Goal: Find contact information: Obtain details needed to contact an individual or organization

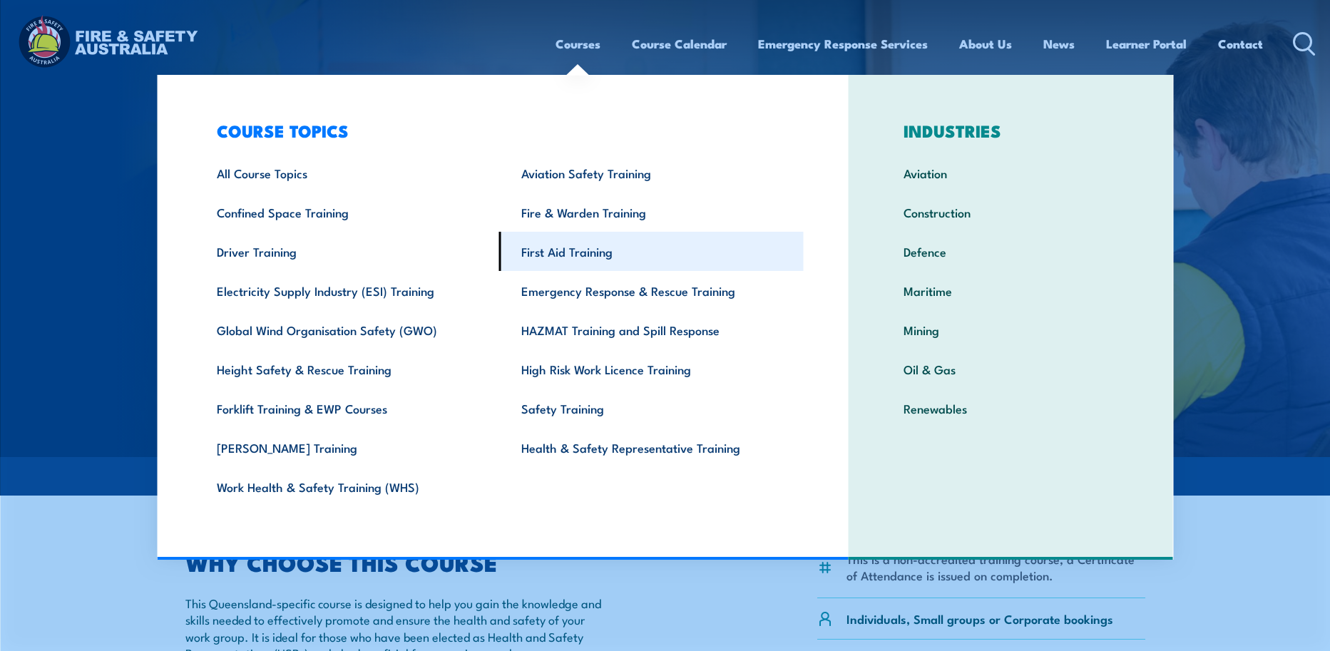
click at [566, 251] on link "First Aid Training" at bounding box center [651, 251] width 305 height 39
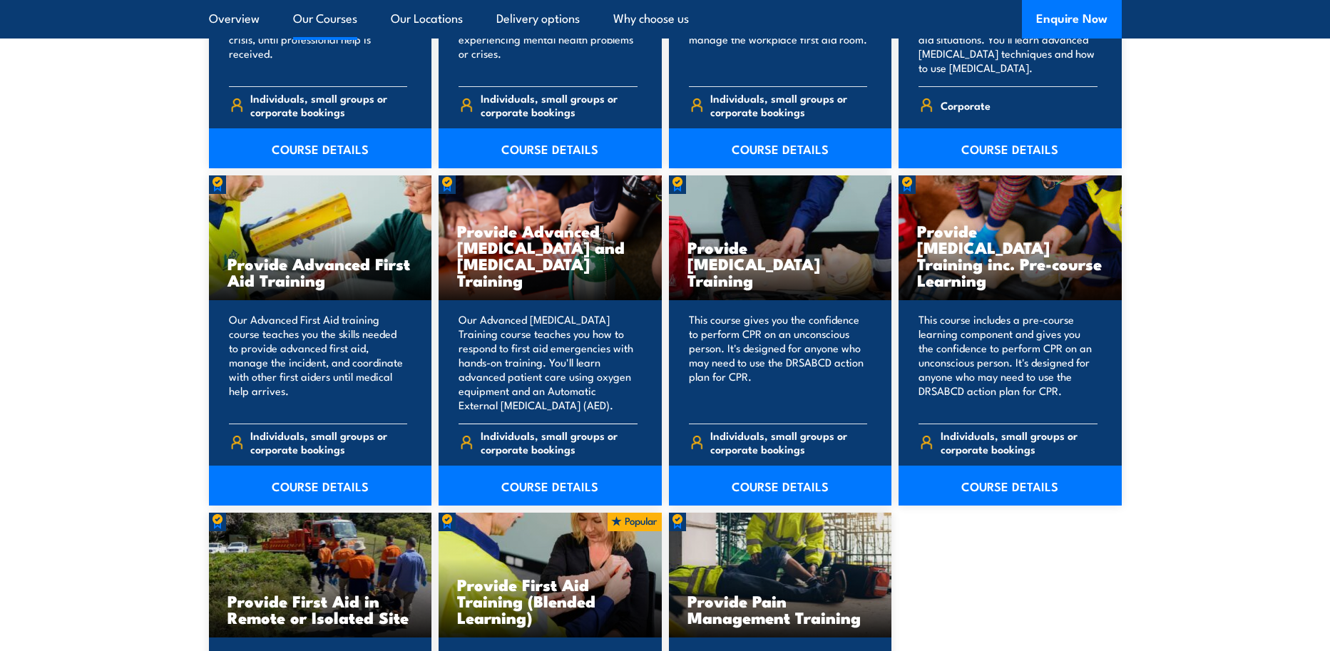
scroll to position [1641, 0]
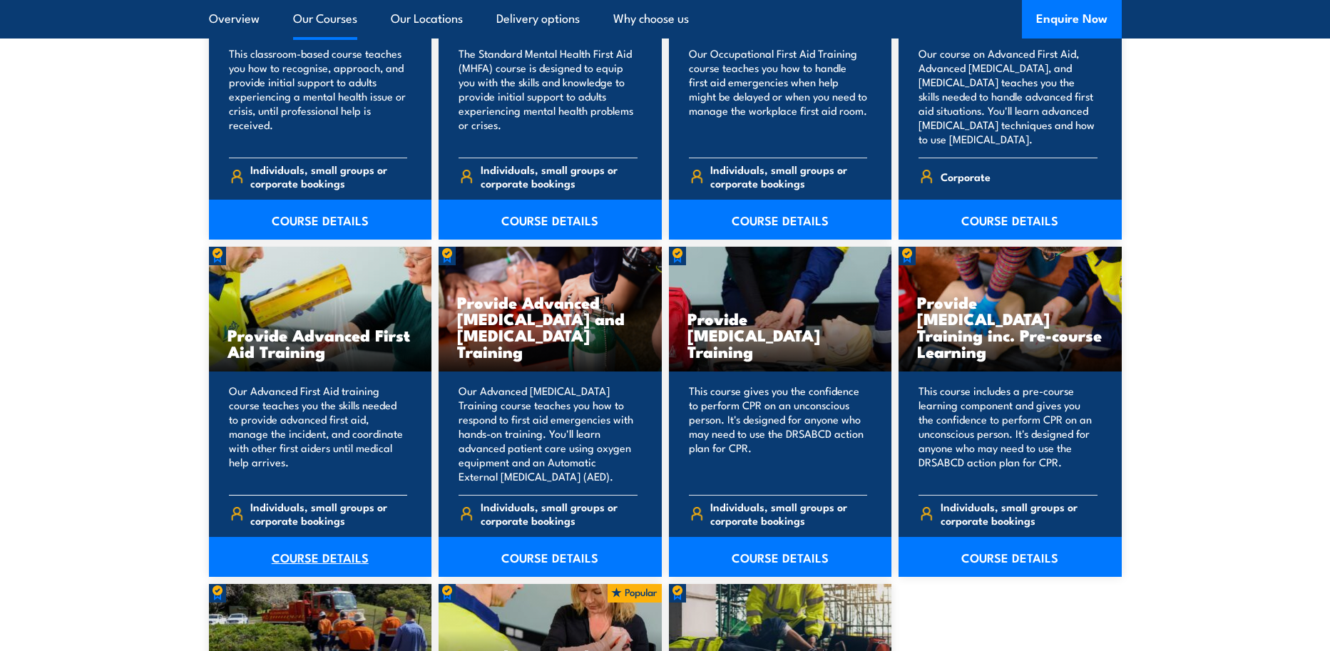
click at [331, 551] on link "COURSE DETAILS" at bounding box center [320, 557] width 223 height 40
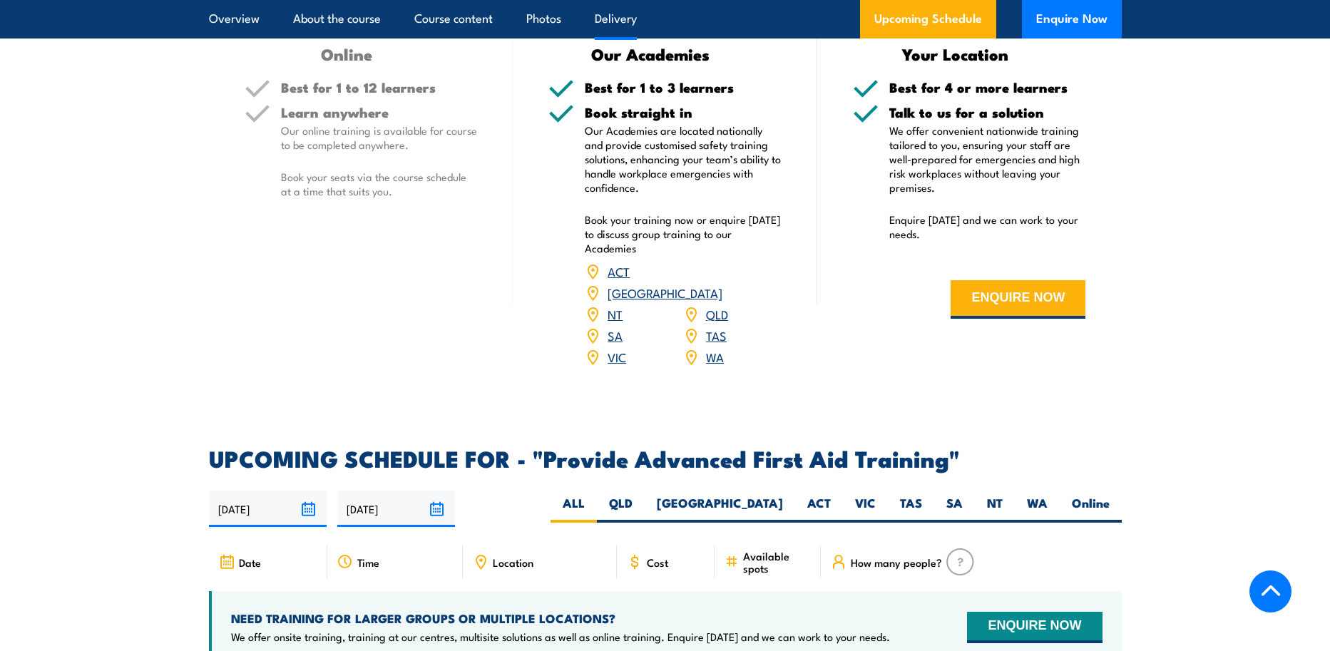
scroll to position [1926, 0]
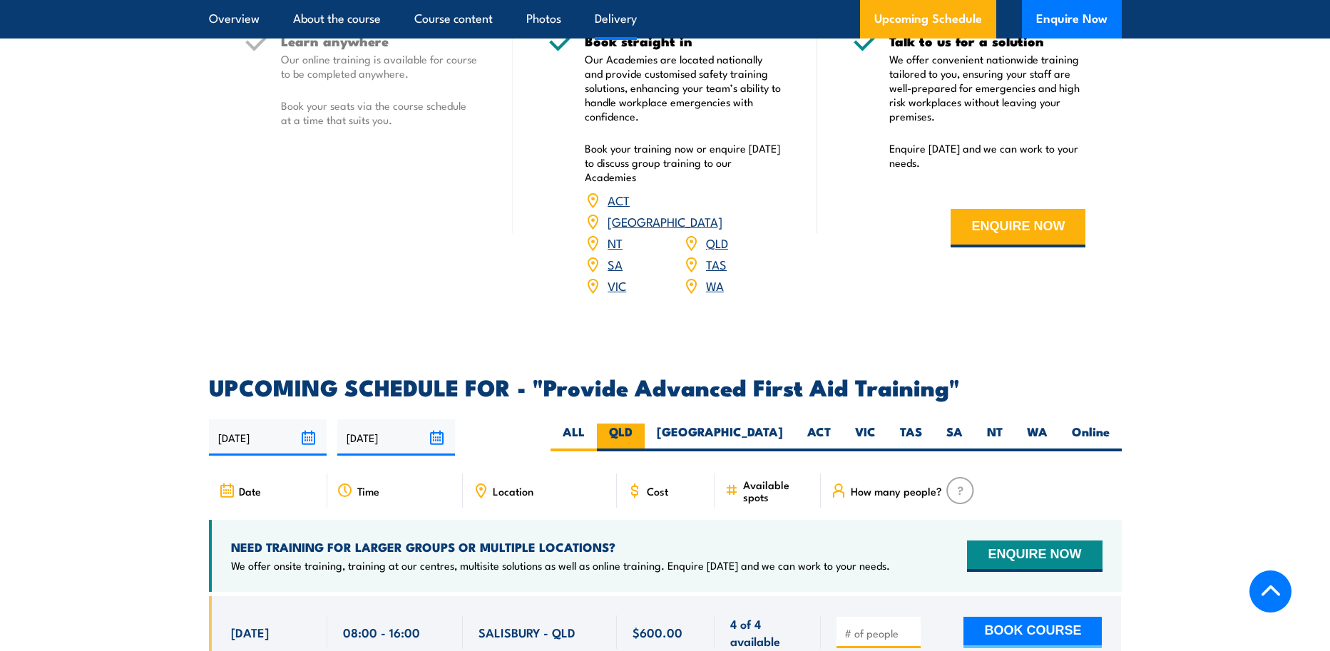
click at [645, 424] on label "QLD" at bounding box center [621, 438] width 48 height 28
click at [642, 424] on input "QLD" at bounding box center [637, 428] width 9 height 9
radio input "true"
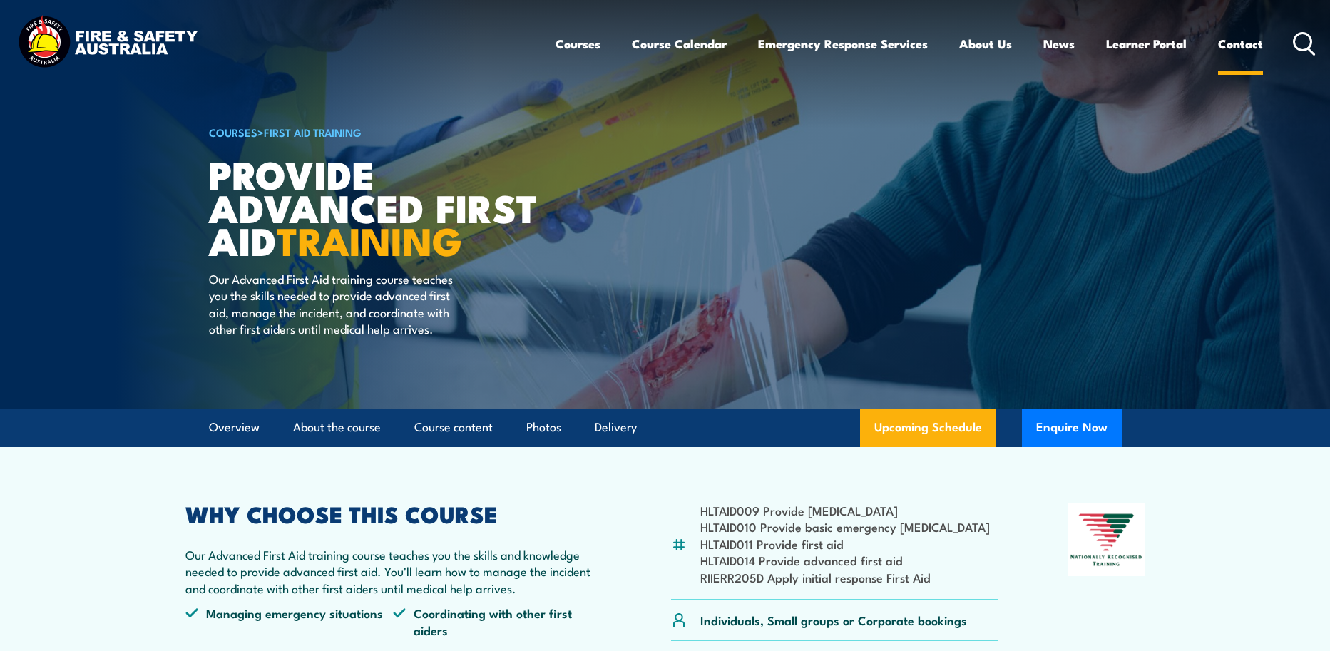
click at [1251, 41] on link "Contact" at bounding box center [1240, 44] width 45 height 38
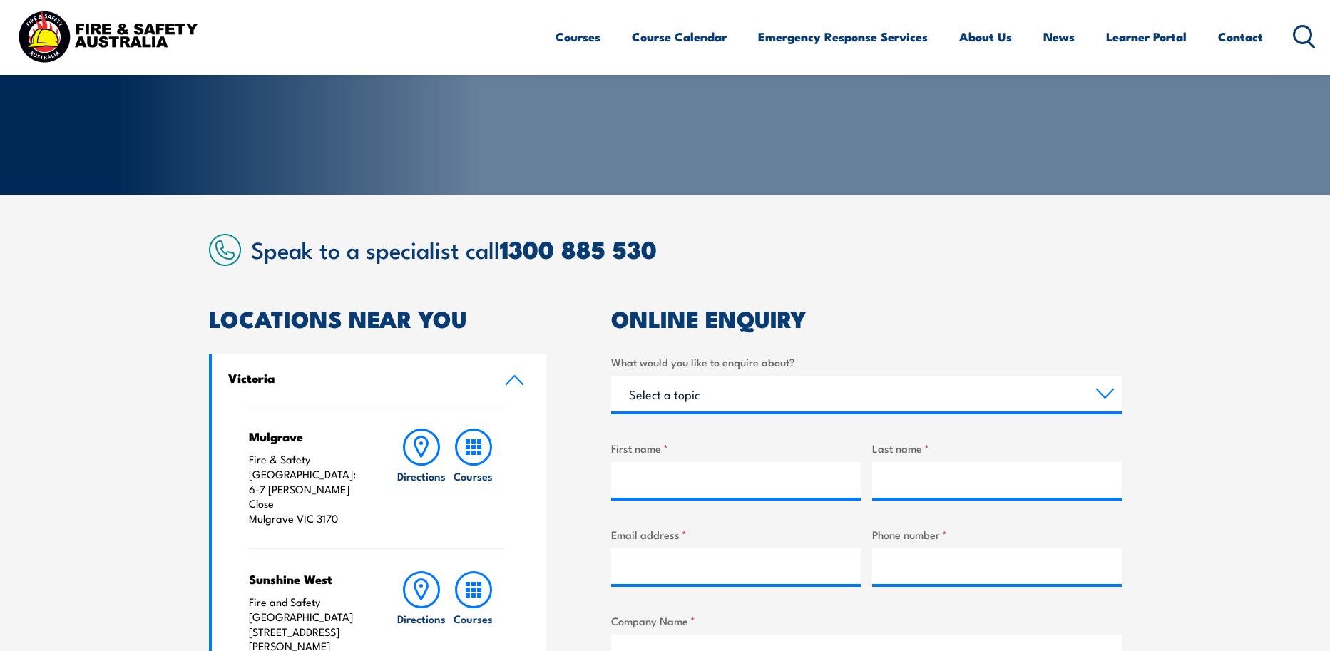
scroll to position [428, 0]
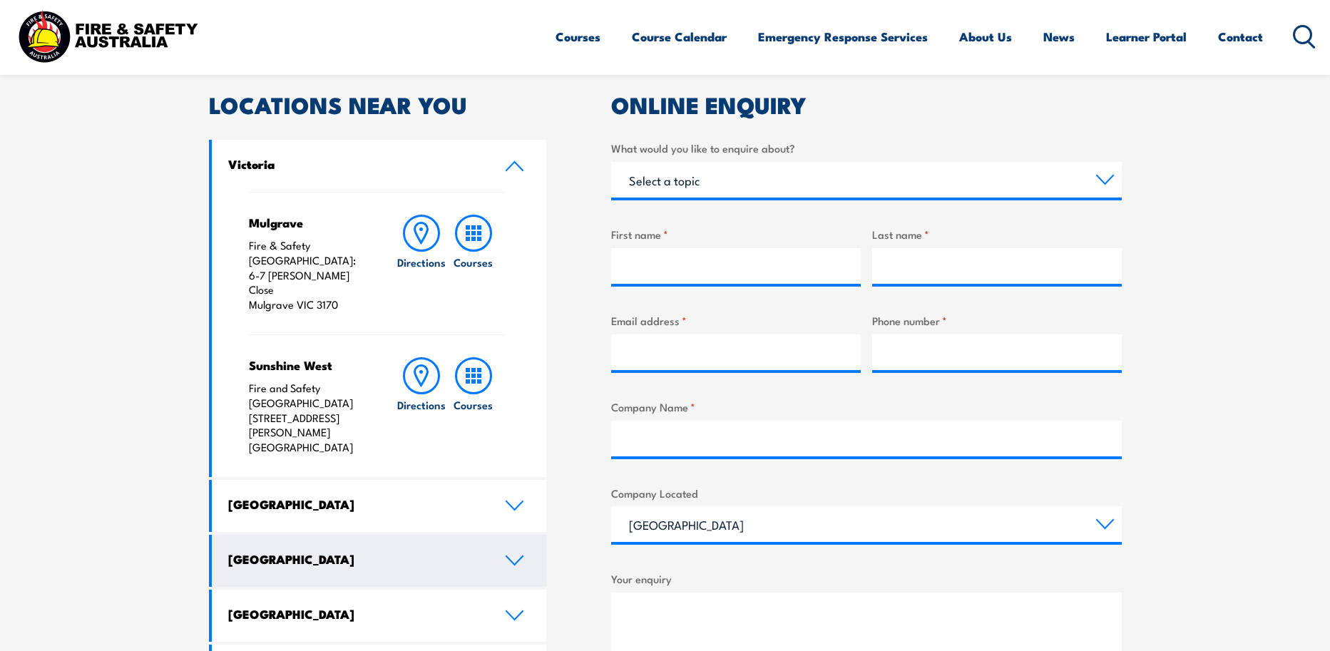
click at [514, 556] on icon at bounding box center [515, 560] width 16 height 9
